Goal: Transaction & Acquisition: Purchase product/service

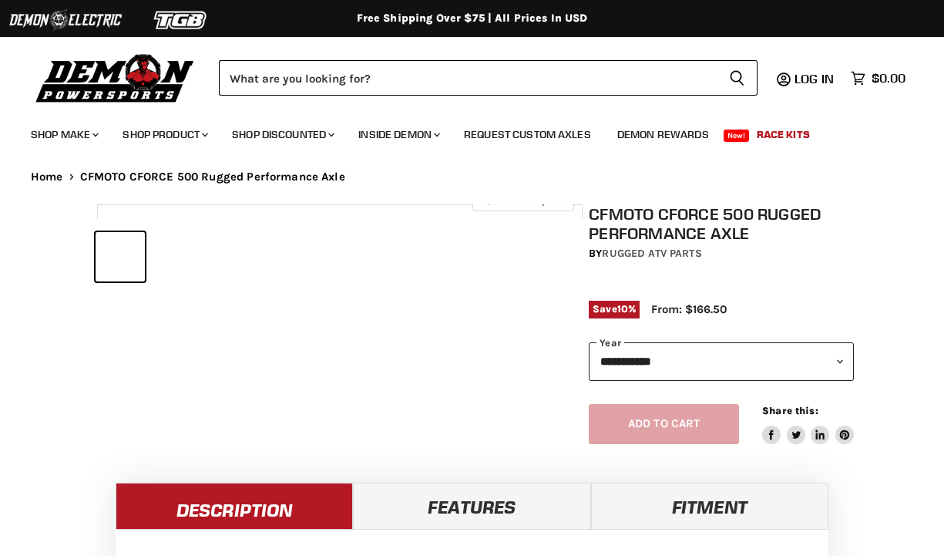
select select "******"
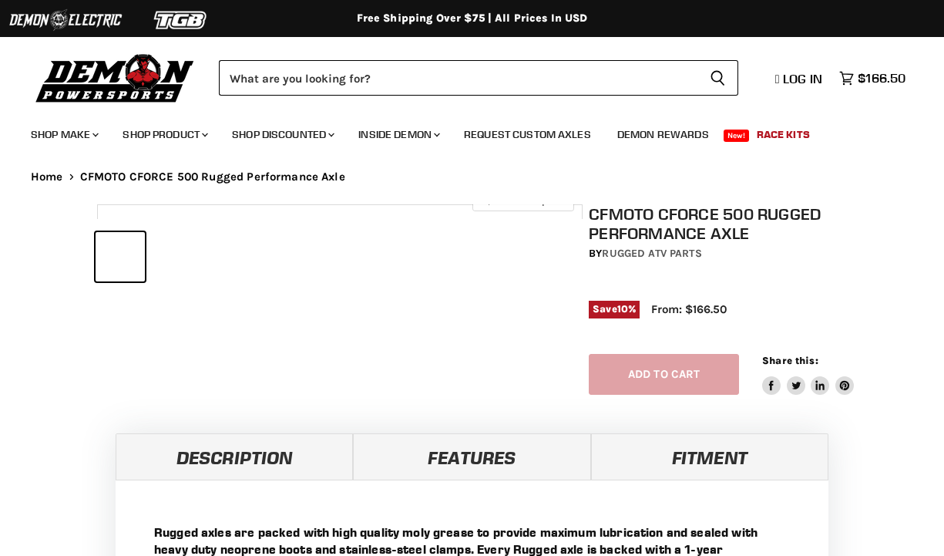
select select "******"
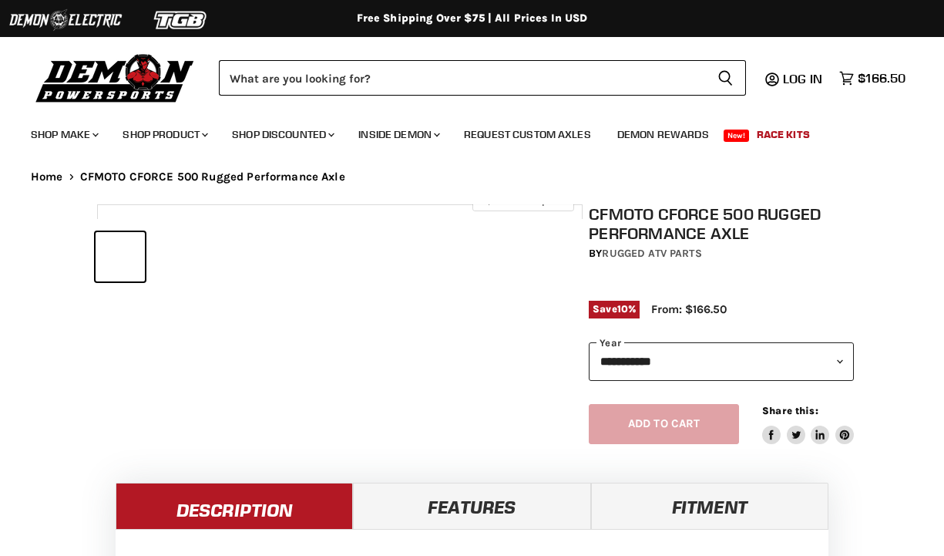
select select "******"
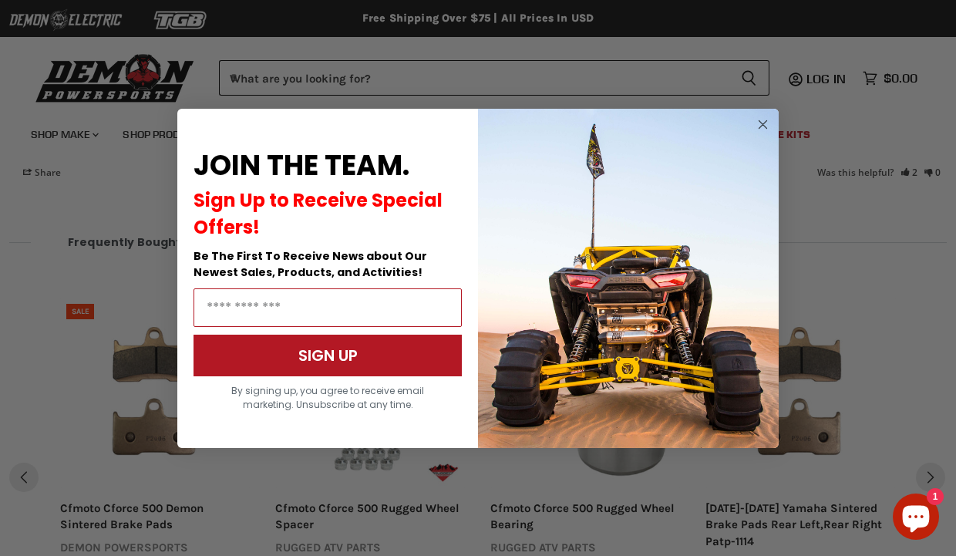
scroll to position [1661, 0]
